Goal: Go to known website: Go to known website

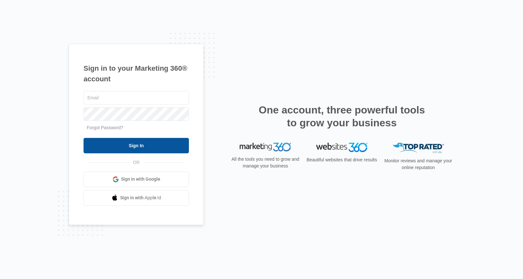
type input "[PERSON_NAME][EMAIL_ADDRESS][PERSON_NAME][DOMAIN_NAME]"
click at [138, 147] on input "Sign In" at bounding box center [136, 145] width 105 height 15
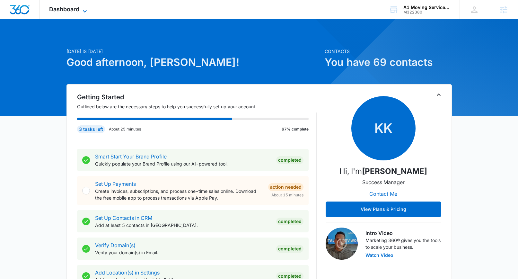
click at [72, 11] on span "Dashboard" at bounding box center [64, 9] width 30 height 7
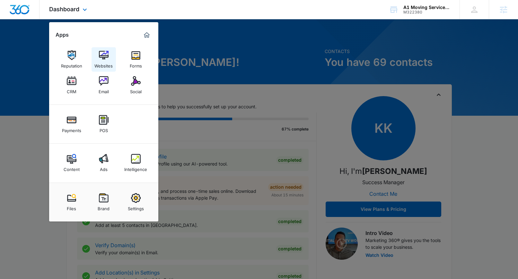
click at [105, 57] on img at bounding box center [104, 55] width 10 height 10
